Goal: Information Seeking & Learning: Learn about a topic

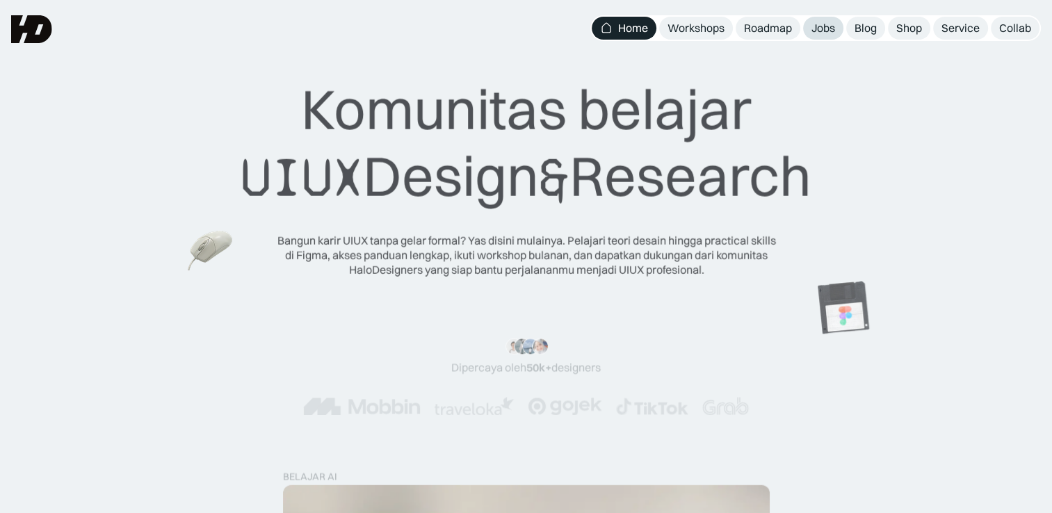
drag, startPoint x: 0, startPoint y: 0, endPoint x: 821, endPoint y: 24, distance: 820.9
click at [821, 24] on div "Jobs" at bounding box center [823, 28] width 24 height 15
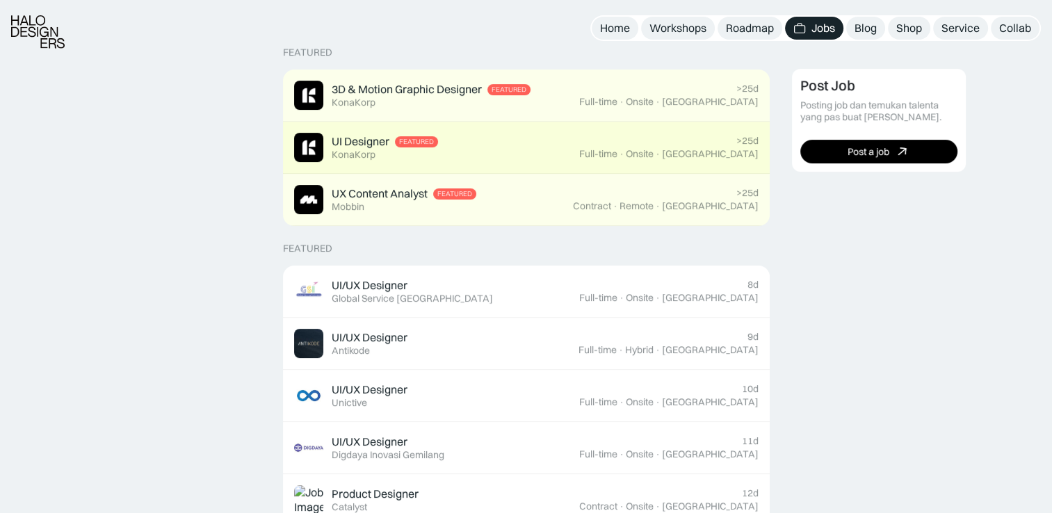
scroll to position [348, 0]
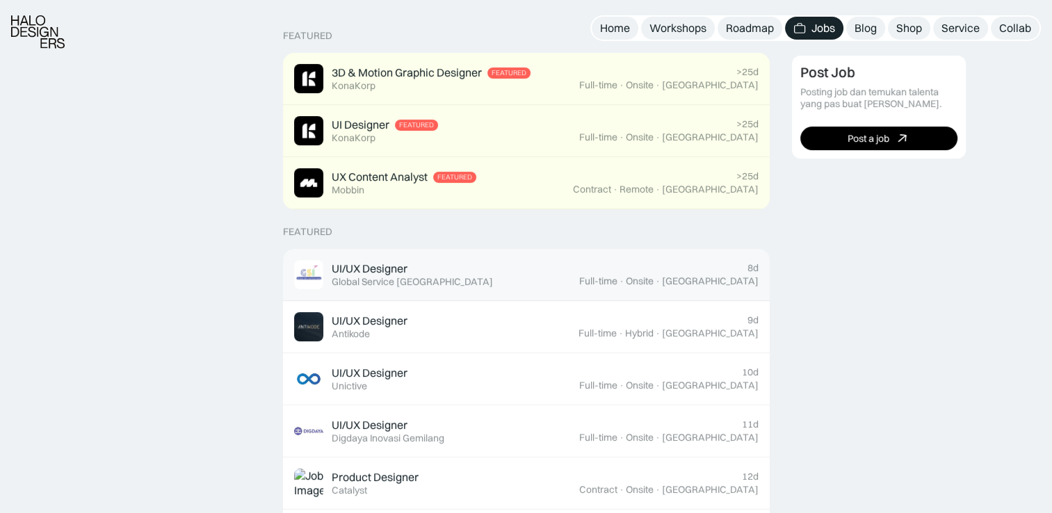
click at [471, 270] on div "UI/UX Designer Featured Global Service Indonesia" at bounding box center [436, 274] width 285 height 29
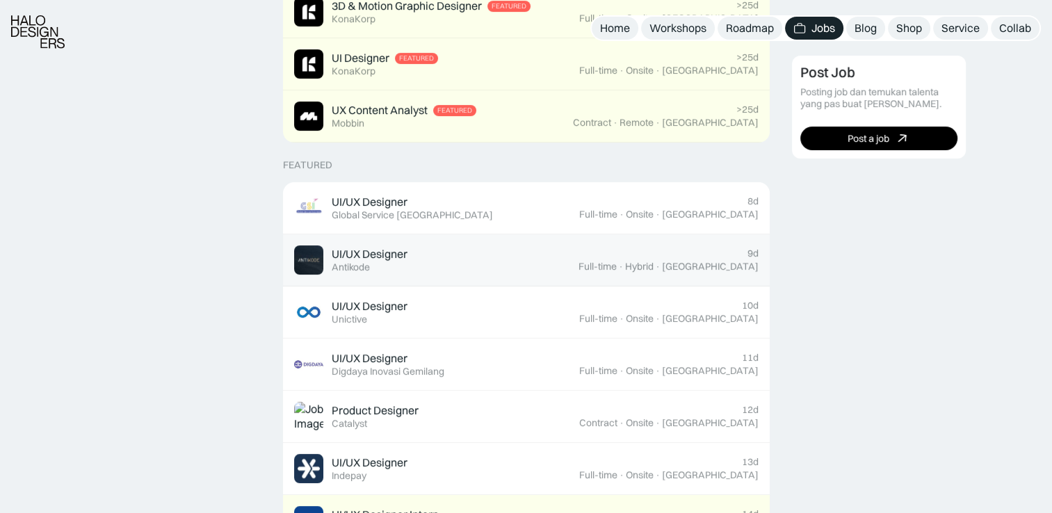
scroll to position [417, 0]
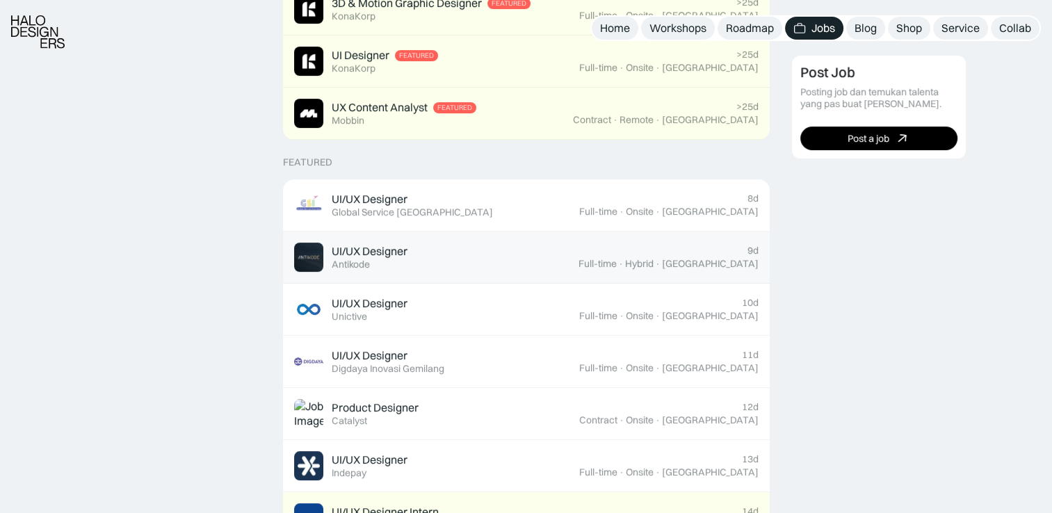
click at [442, 260] on div "UI/UX Designer Featured Antikode" at bounding box center [436, 257] width 284 height 29
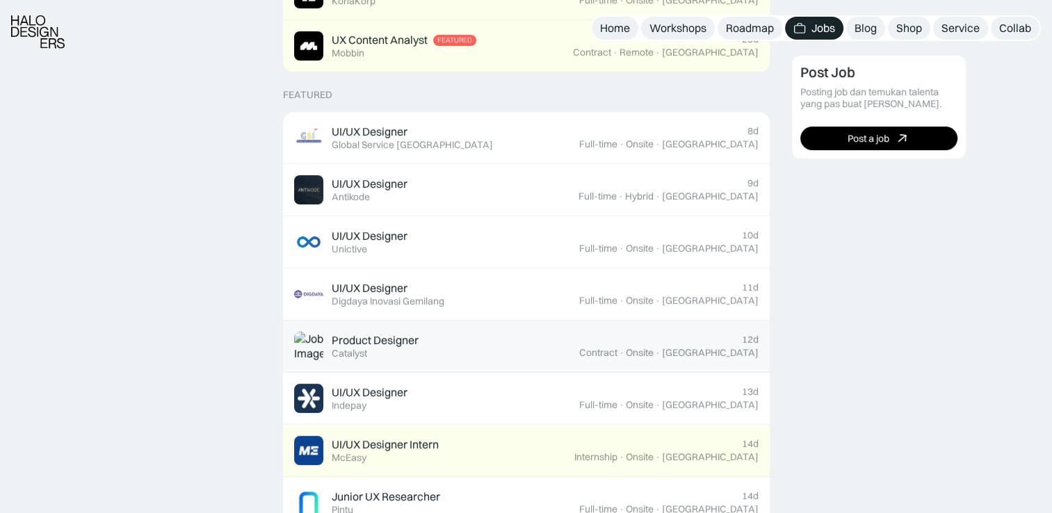
scroll to position [487, 0]
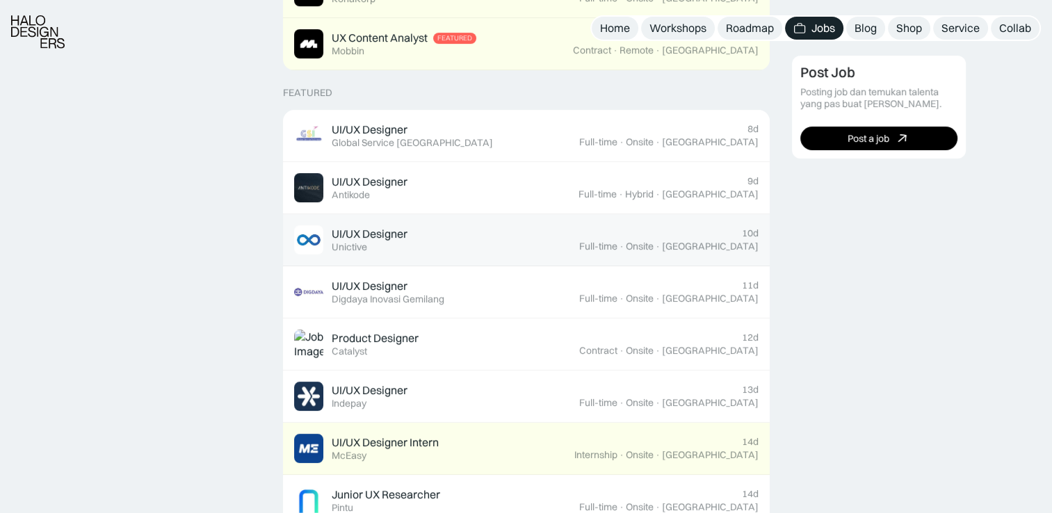
click at [575, 244] on div "UI/UX Designer Featured Unictive" at bounding box center [436, 239] width 285 height 29
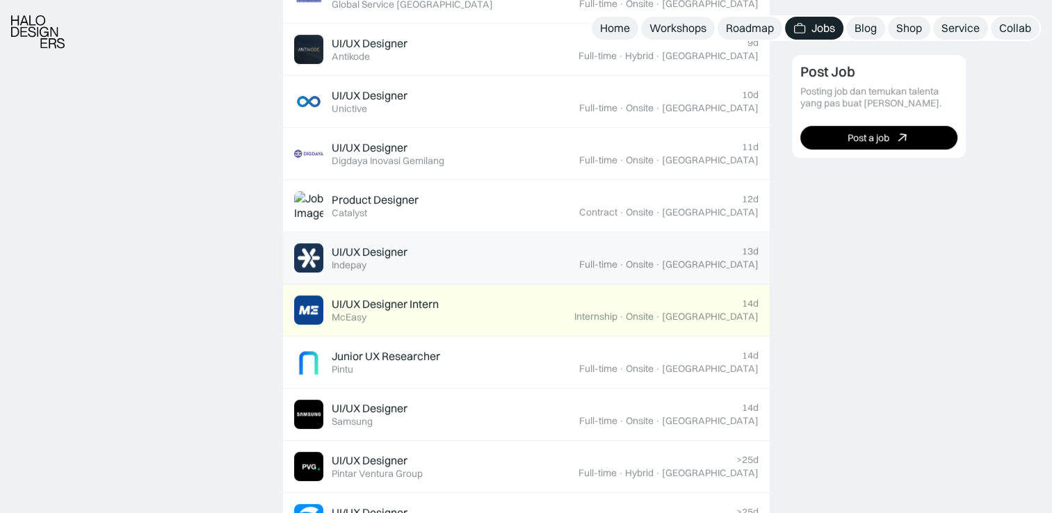
scroll to position [626, 0]
click at [477, 270] on div "UI/UX Designer Featured Indepay" at bounding box center [436, 257] width 285 height 29
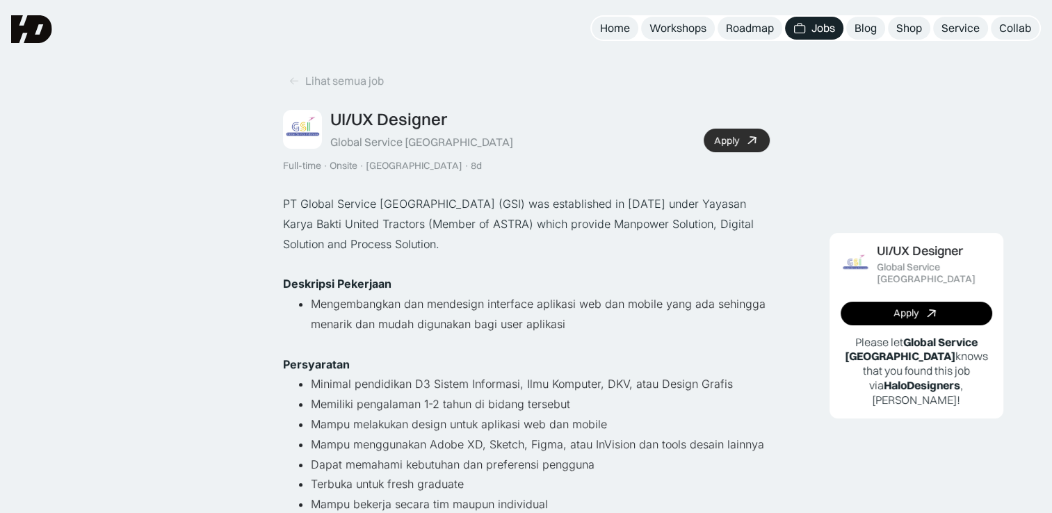
click at [743, 137] on link "Apply" at bounding box center [737, 141] width 66 height 24
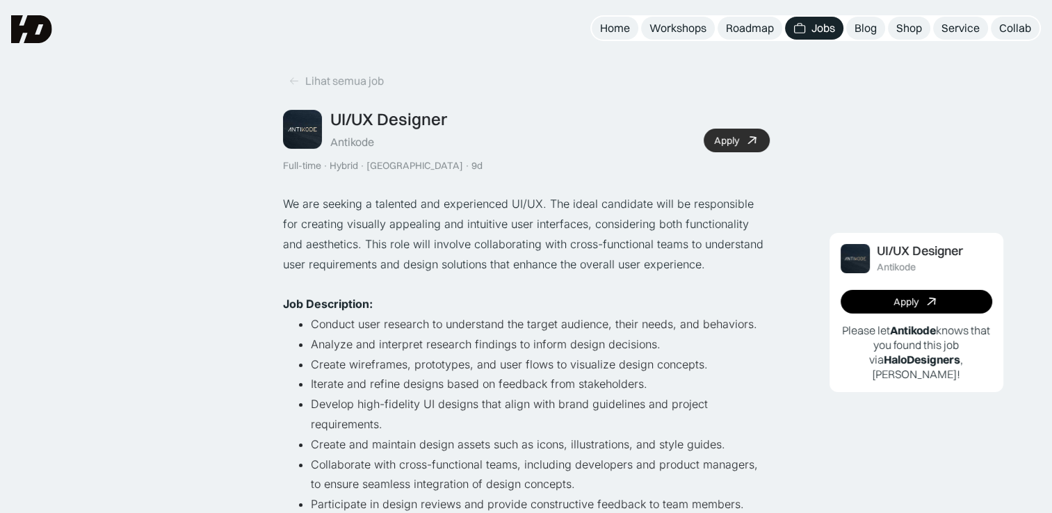
click at [724, 143] on div "Apply" at bounding box center [726, 141] width 25 height 12
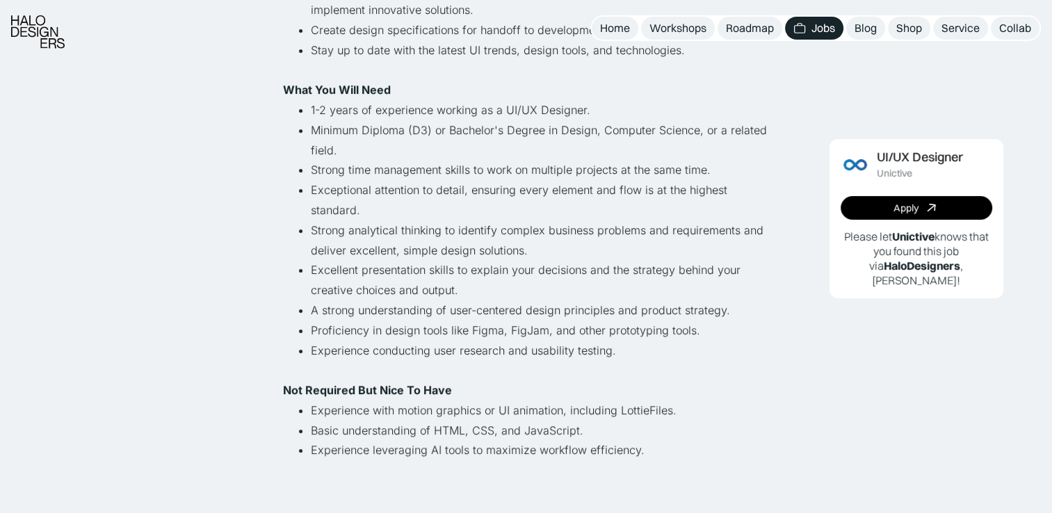
scroll to position [417, 0]
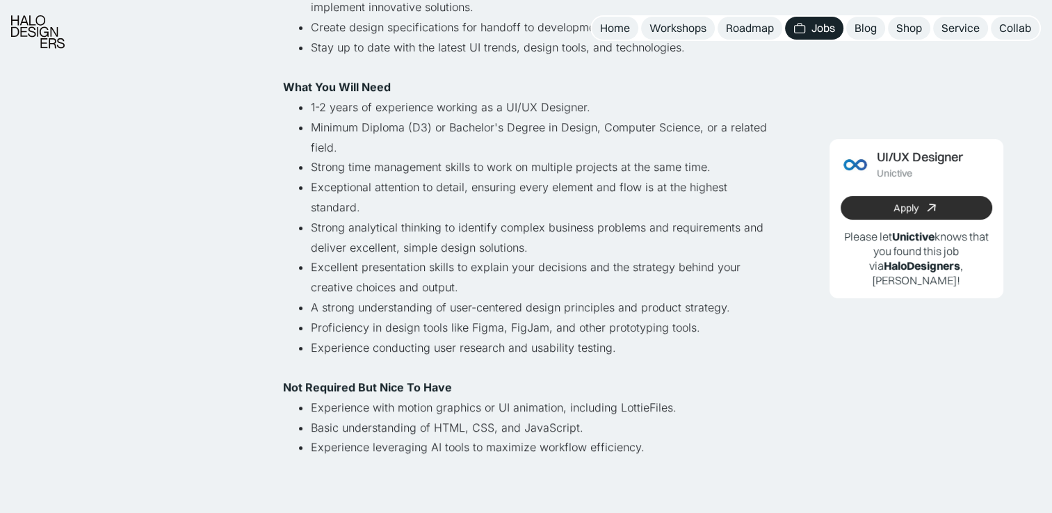
click at [879, 202] on link "Apply" at bounding box center [917, 208] width 152 height 24
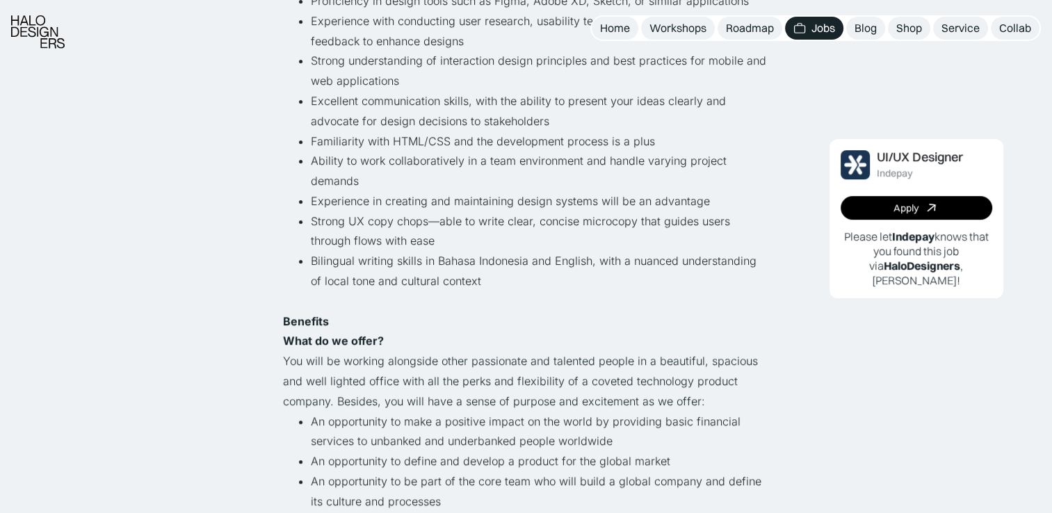
scroll to position [626, 0]
